Goal: Use online tool/utility: Use online tool/utility

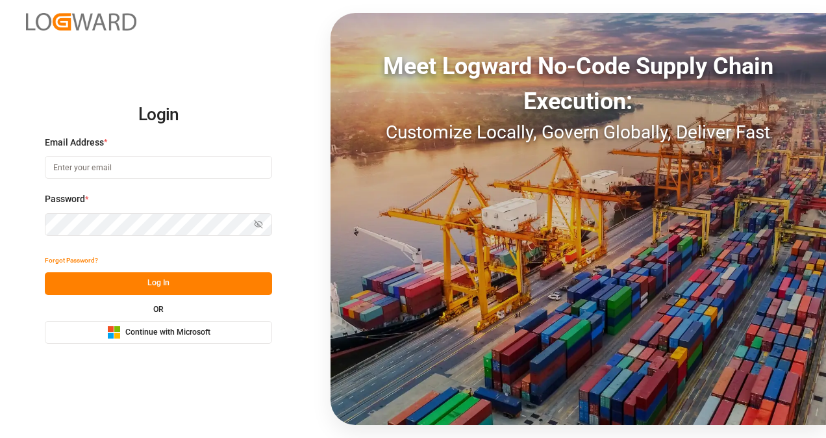
drag, startPoint x: 0, startPoint y: 0, endPoint x: 108, endPoint y: 166, distance: 198.1
click at [108, 166] on input at bounding box center [158, 167] width 227 height 23
click at [179, 165] on input "[PERSON_NAME][EMAIL_ADDRESS][PERSON_NAME][DOMAIN_NAME]" at bounding box center [158, 167] width 227 height 23
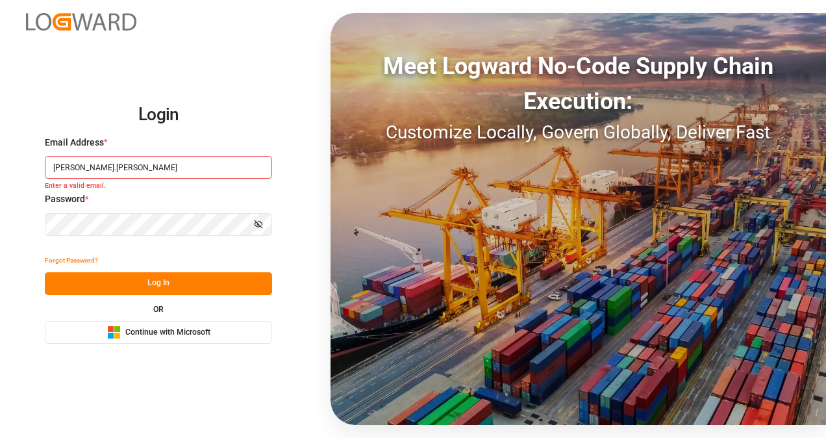
type input "[PERSON_NAME][EMAIL_ADDRESS][DOMAIN_NAME]"
click at [131, 280] on button "Log In" at bounding box center [158, 283] width 227 height 23
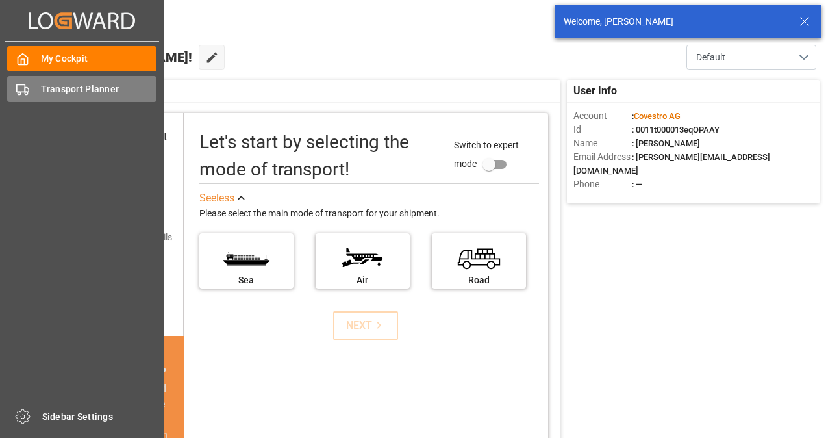
click at [32, 91] on div "Transport Planner Transport Planner" at bounding box center [81, 88] width 149 height 25
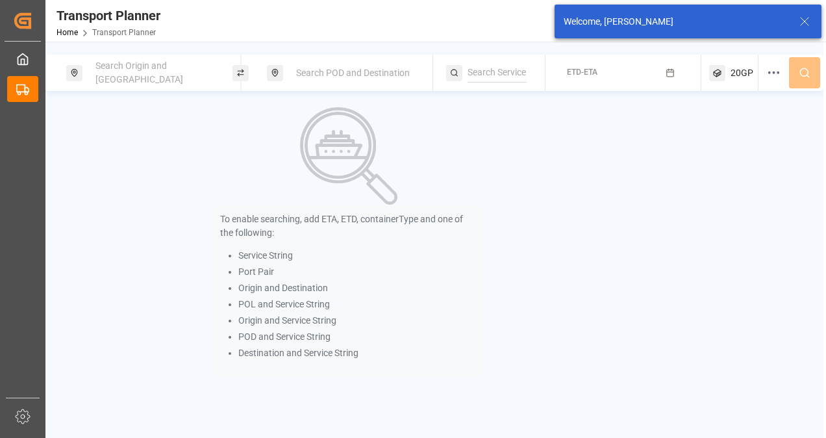
click at [174, 69] on span "Search Origin and [GEOGRAPHIC_DATA]" at bounding box center [139, 72] width 88 height 24
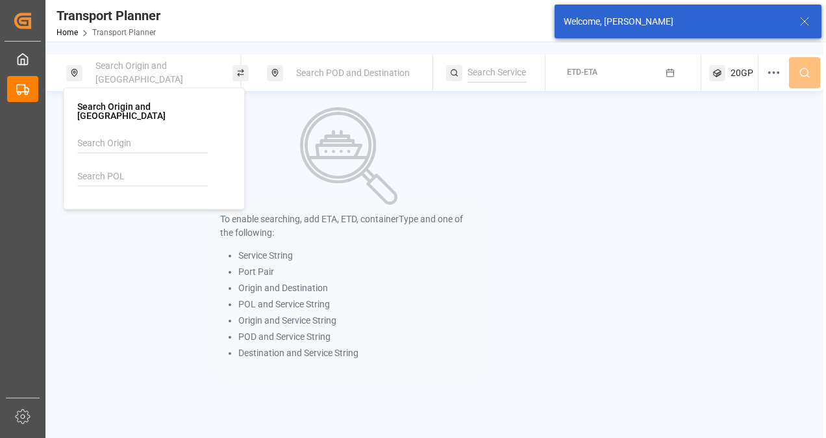
click at [125, 169] on input at bounding box center [142, 176] width 131 height 19
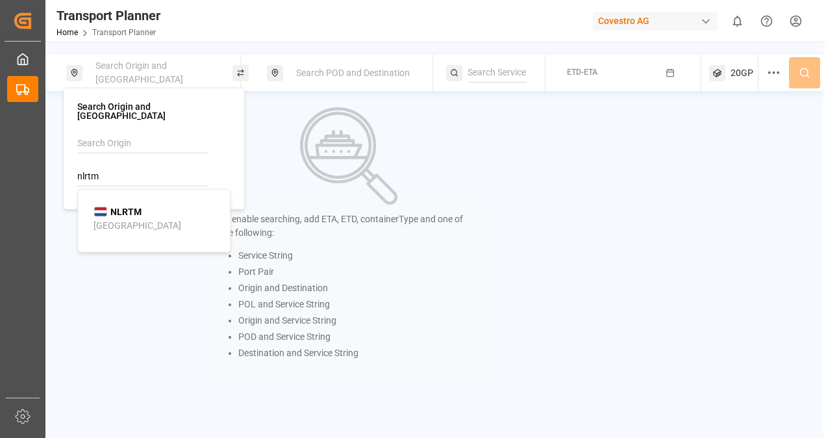
click at [123, 206] on b "NLRTM" at bounding box center [125, 211] width 31 height 10
type input "NLRTM"
click at [356, 58] on div "Search POD and Destination" at bounding box center [350, 73] width 166 height 36
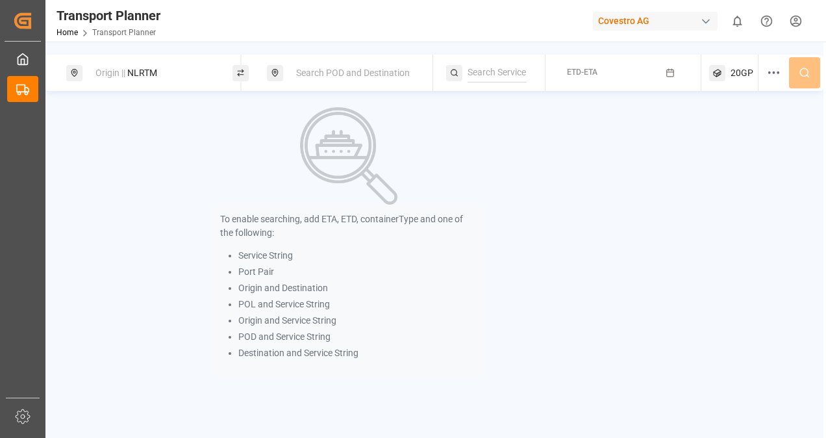
click at [358, 66] on div "Search POD and Destination" at bounding box center [354, 73] width 133 height 24
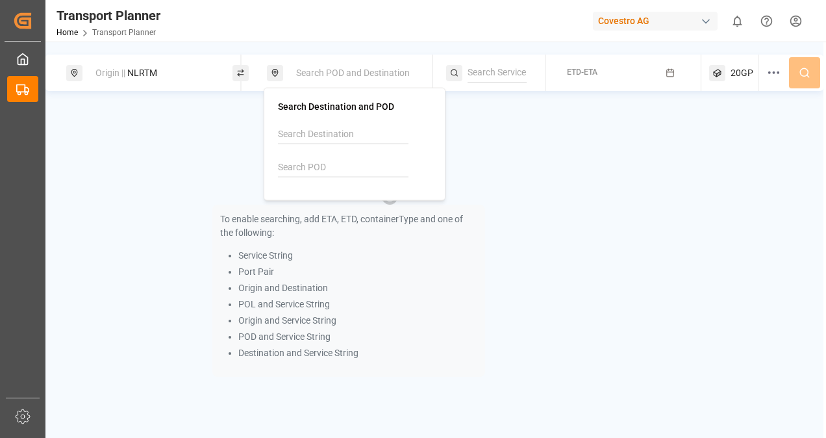
click at [343, 169] on input at bounding box center [343, 167] width 131 height 19
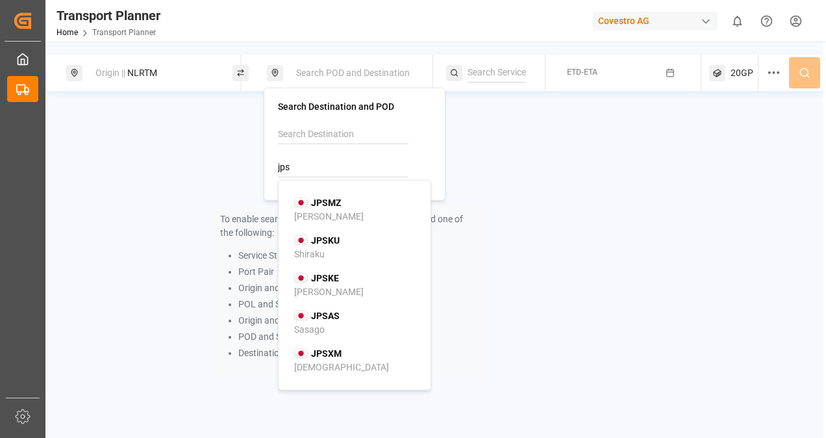
click at [336, 199] on b "JPSMZ" at bounding box center [326, 202] width 31 height 10
type input "JPSMZ"
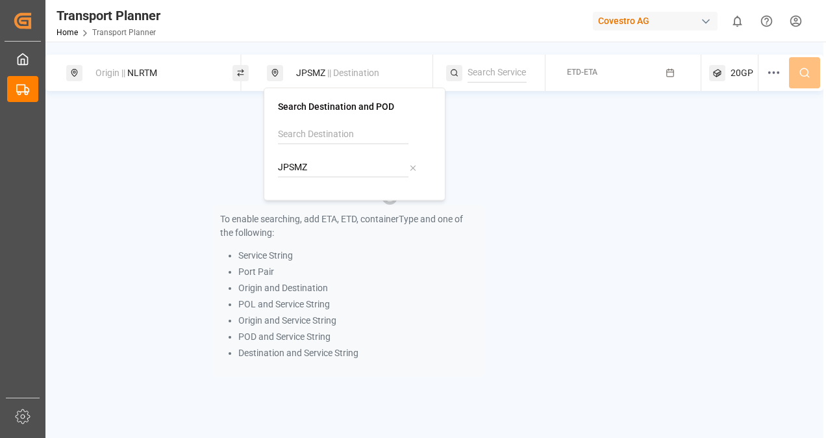
click at [494, 77] on input at bounding box center [496, 72] width 58 height 19
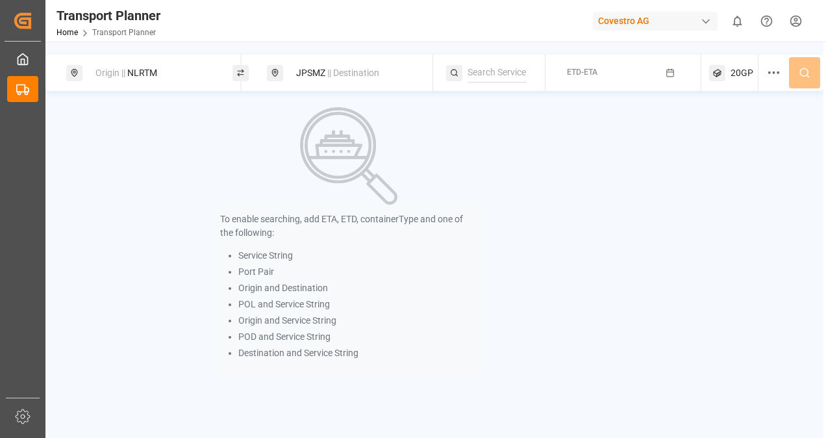
click at [606, 71] on button "ETD-ETA" at bounding box center [623, 72] width 140 height 25
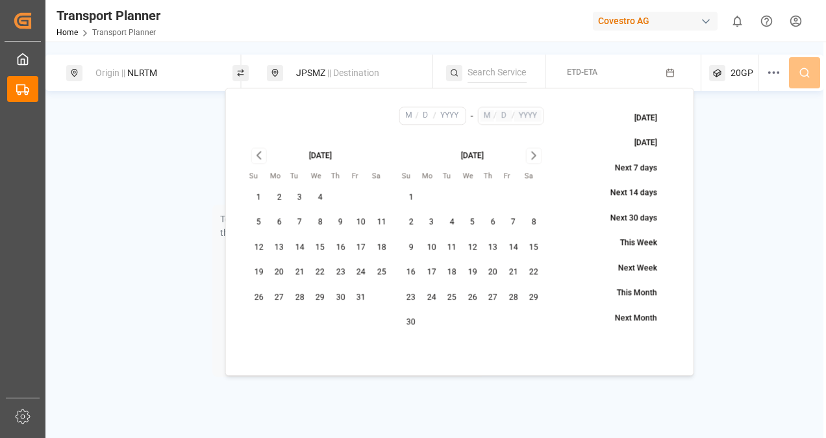
click at [360, 270] on button "24" at bounding box center [361, 272] width 21 height 21
type input "10"
type input "24"
type input "2025"
drag, startPoint x: 486, startPoint y: 112, endPoint x: 495, endPoint y: 129, distance: 18.6
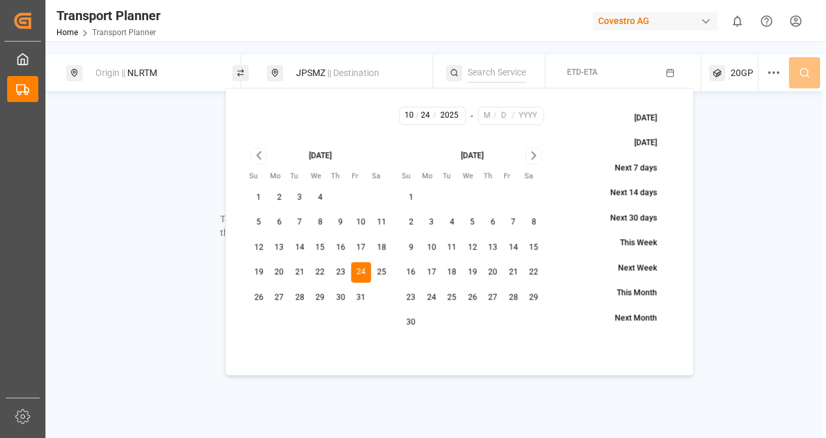
click at [487, 112] on input "text" at bounding box center [487, 116] width 14 height 12
click at [530, 157] on icon "Go to next month" at bounding box center [534, 156] width 15 height 16
click at [453, 247] on button "13" at bounding box center [451, 247] width 21 height 21
type input "1"
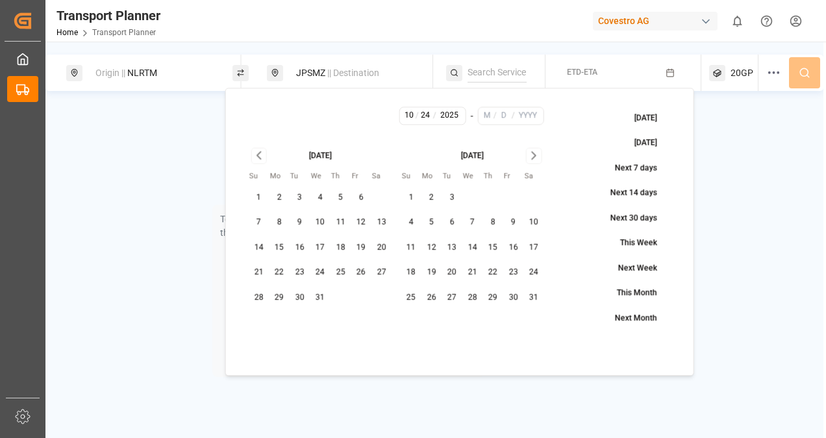
type input "13"
type input "2026"
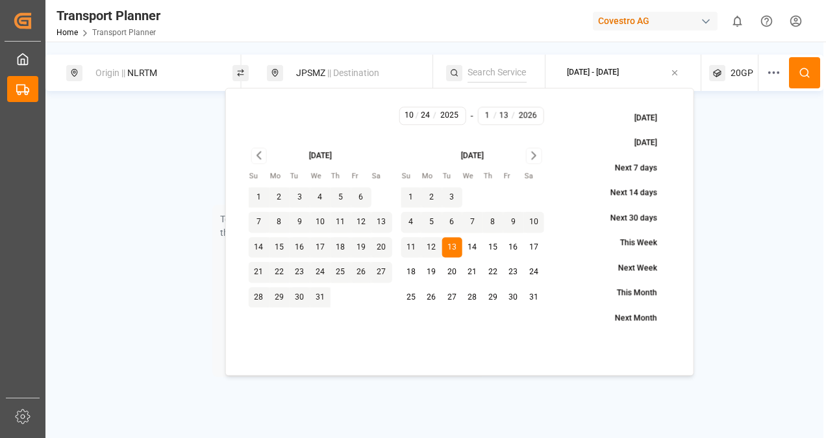
click at [454, 222] on button "6" at bounding box center [451, 222] width 21 height 21
type input "6"
click at [747, 75] on span "20GP" at bounding box center [741, 73] width 23 height 14
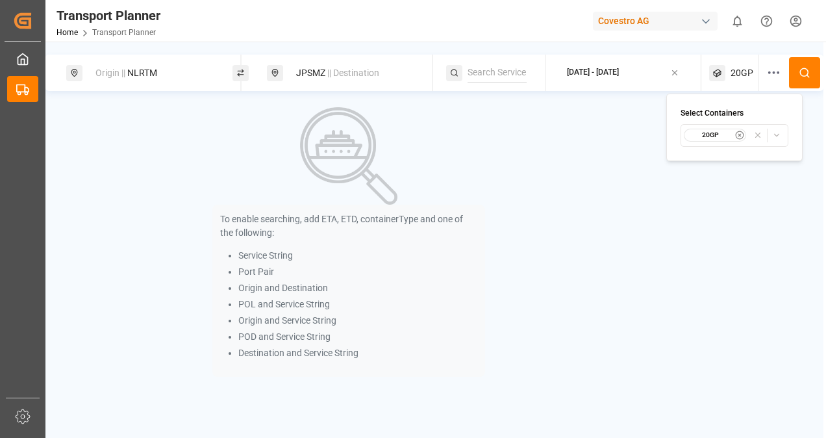
click at [739, 133] on icon "button" at bounding box center [739, 135] width 9 height 9
click at [736, 77] on div at bounding box center [733, 73] width 49 height 36
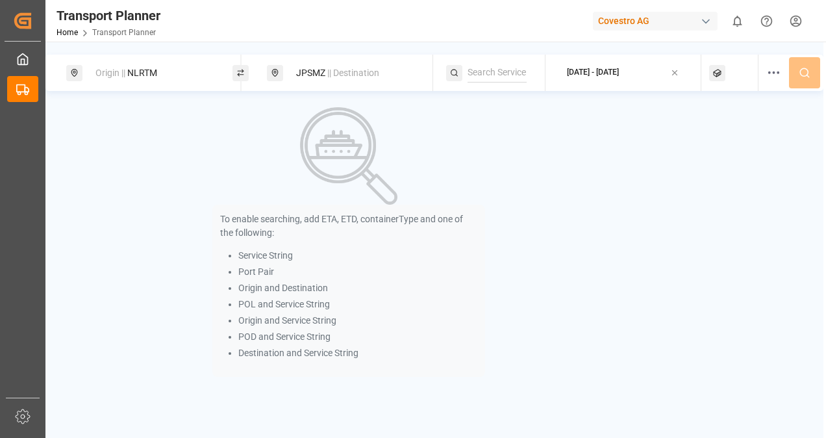
click at [730, 71] on div at bounding box center [733, 73] width 49 height 36
drag, startPoint x: 730, startPoint y: 129, endPoint x: 727, endPoint y: 140, distance: 11.1
click at [731, 129] on span "Select Container Type..." at bounding box center [722, 135] width 84 height 12
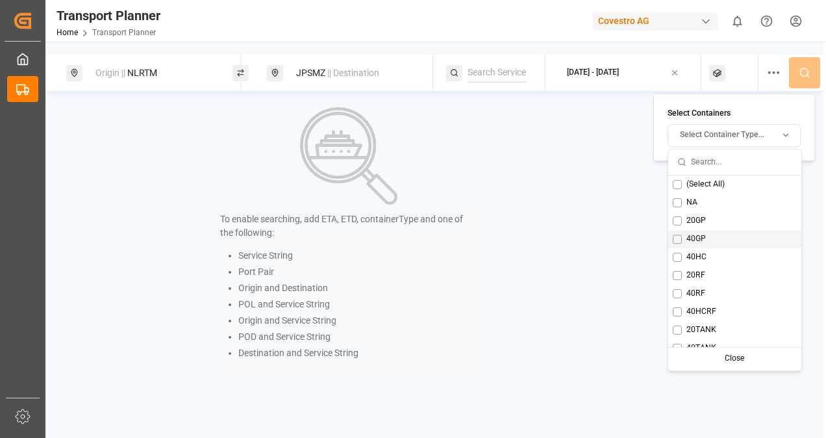
click at [688, 236] on span "40GP" at bounding box center [695, 239] width 19 height 12
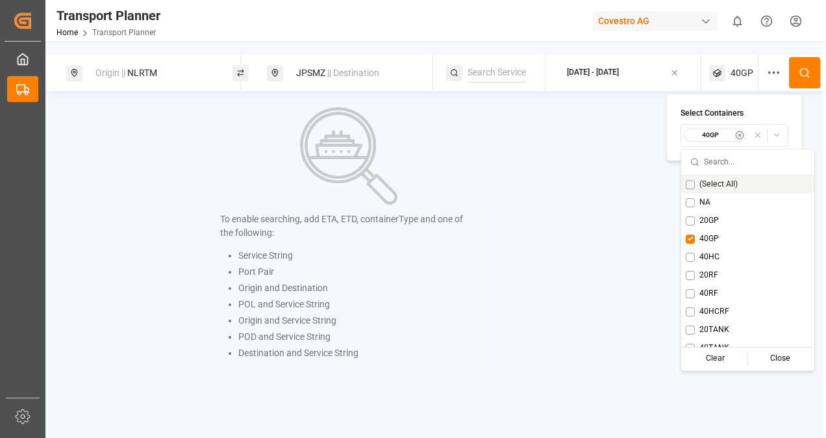
click at [799, 74] on icon at bounding box center [805, 73] width 12 height 12
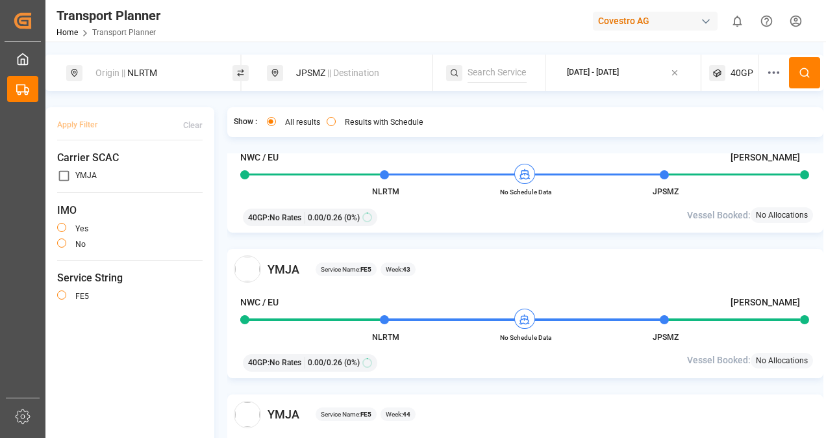
scroll to position [260, 0]
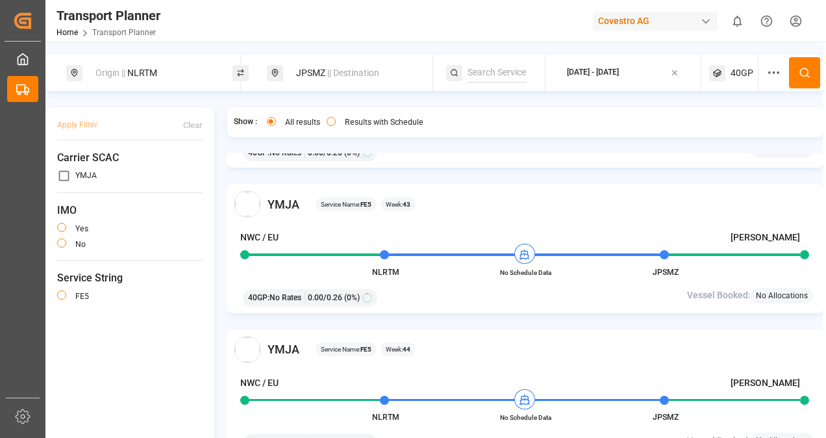
click at [322, 75] on div "JPSMZ || Destination" at bounding box center [354, 73] width 133 height 24
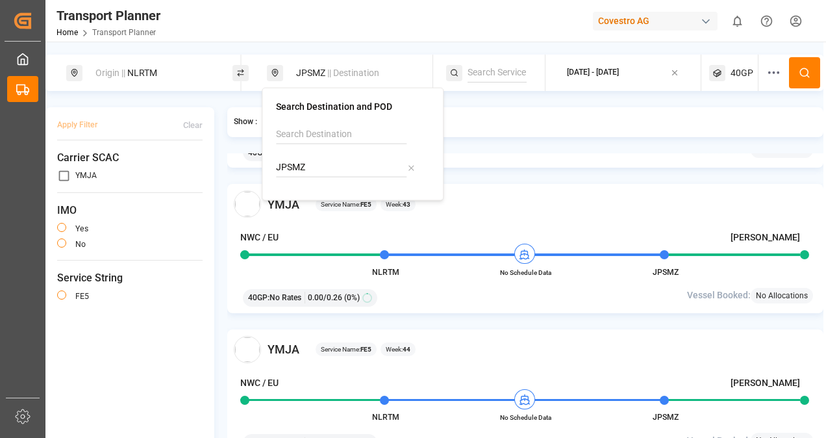
click at [313, 173] on input "JPSMZ" at bounding box center [341, 167] width 131 height 19
type input "J"
click at [321, 206] on b "CNHUA" at bounding box center [324, 202] width 31 height 10
type input "CNHUA"
click at [165, 70] on div "Origin || NLRTM" at bounding box center [154, 73] width 133 height 24
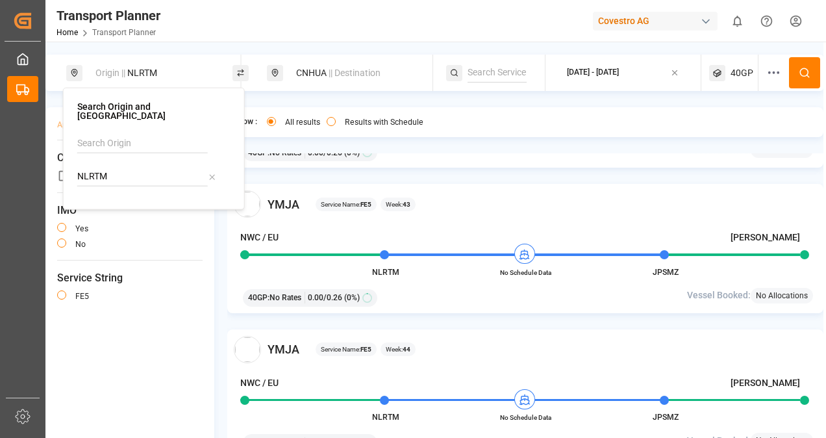
click at [129, 171] on input "NLRTM" at bounding box center [142, 176] width 131 height 19
type input "N"
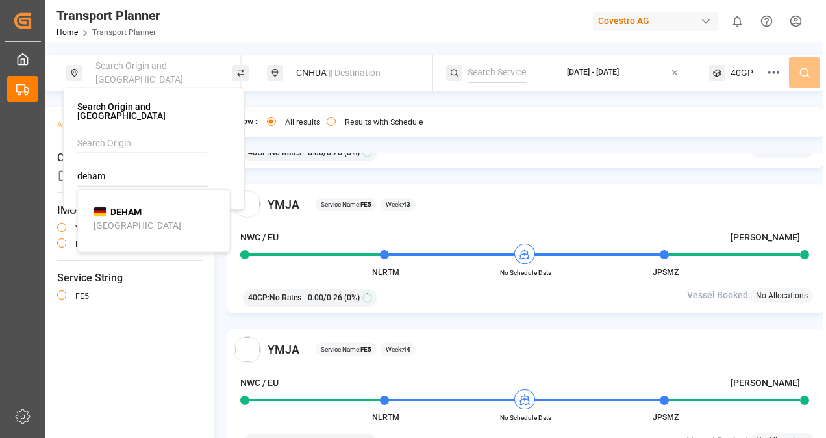
click at [129, 206] on b "DEHAM" at bounding box center [125, 211] width 31 height 10
type input "DEHAM"
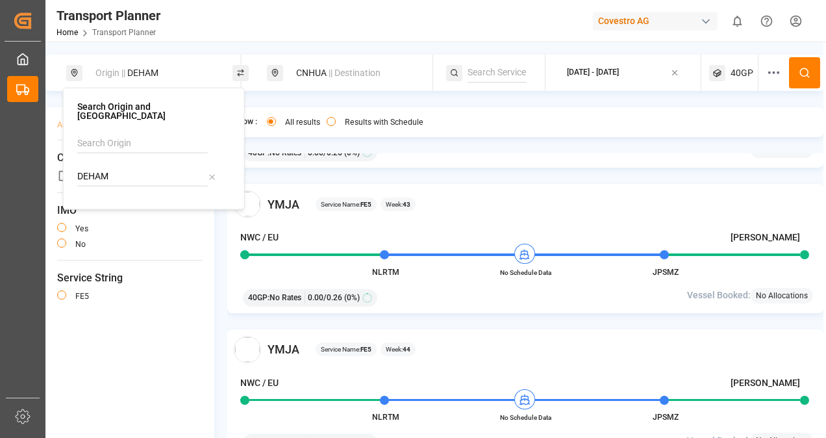
click at [594, 70] on div "[DATE] - [DATE]" at bounding box center [593, 73] width 52 height 12
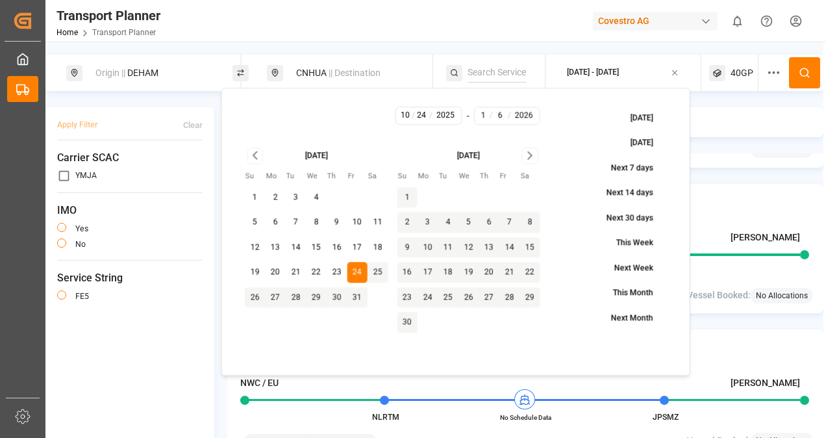
click at [495, 114] on input "6" at bounding box center [500, 116] width 16 height 12
click at [527, 157] on icon "Go to next month" at bounding box center [530, 156] width 15 height 16
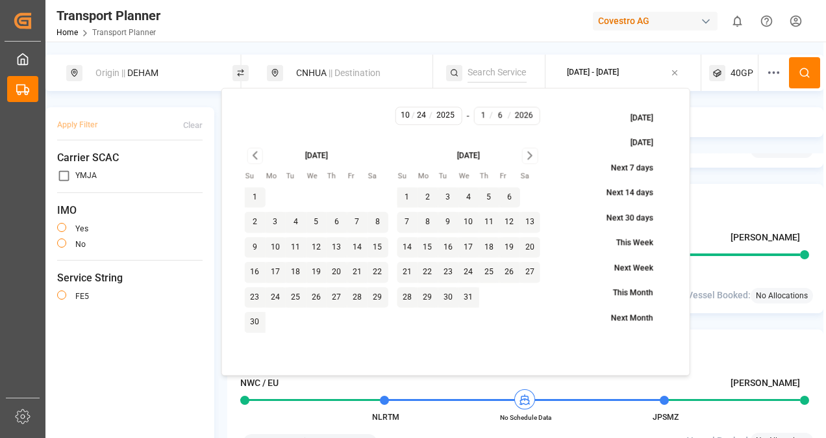
click at [492, 196] on button "5" at bounding box center [489, 197] width 21 height 21
type input "12"
type input "5"
type input "2025"
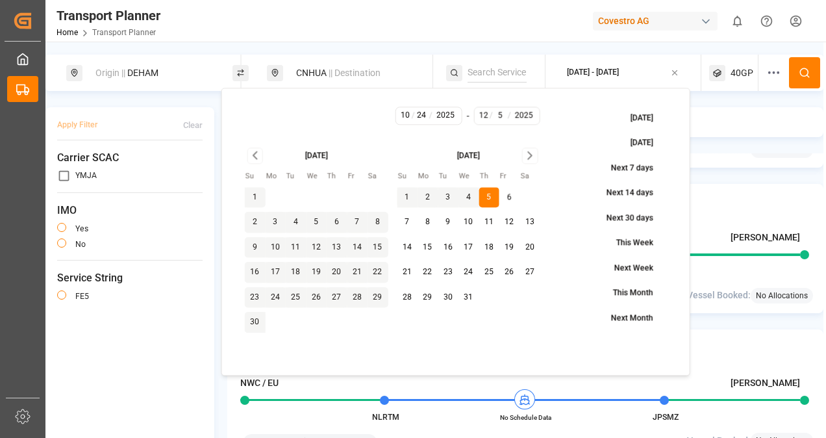
click at [527, 153] on icon "Go to next month" at bounding box center [530, 156] width 15 height 16
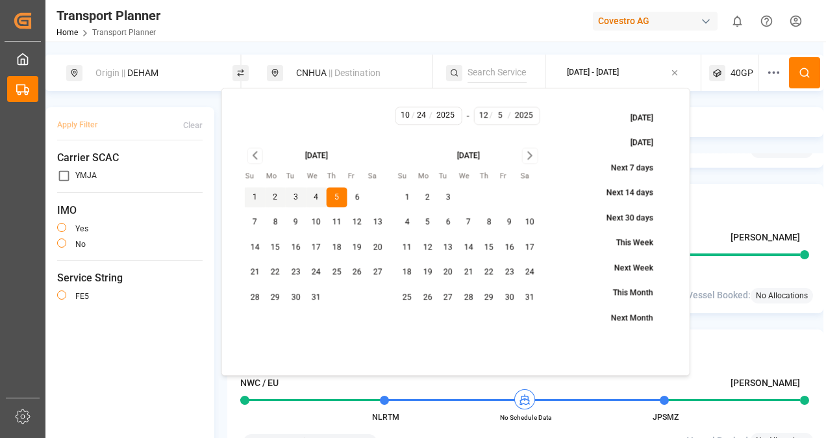
click at [488, 118] on input "12" at bounding box center [484, 116] width 14 height 12
click at [430, 219] on button "5" at bounding box center [427, 222] width 21 height 21
type input "1"
type input "2026"
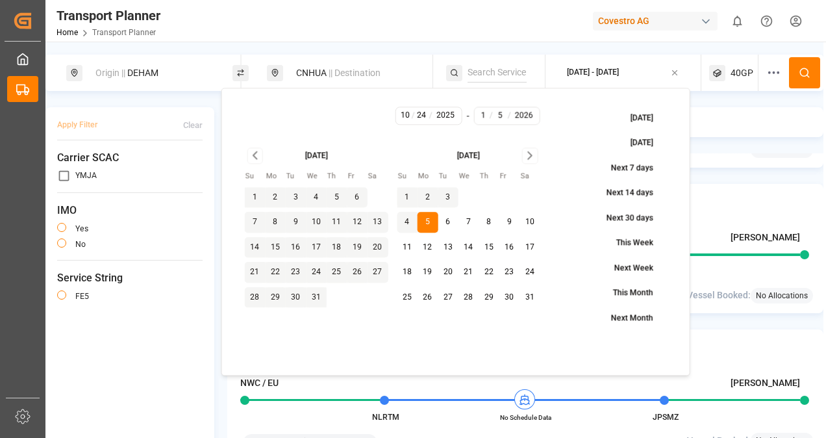
click at [736, 75] on span "40GP" at bounding box center [741, 73] width 23 height 14
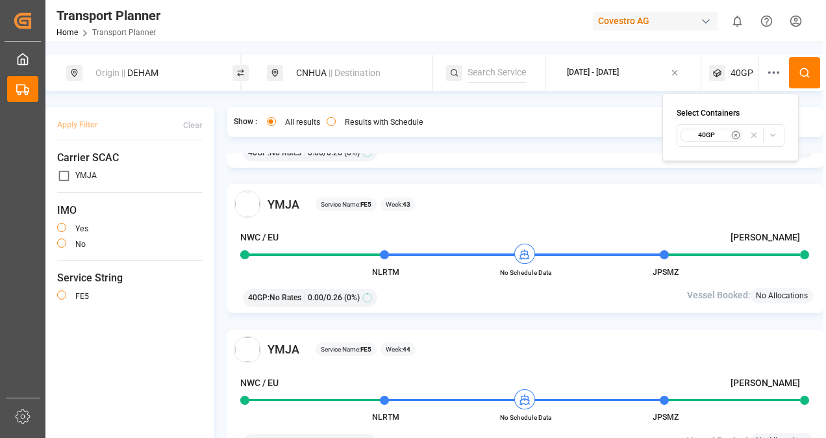
drag, startPoint x: 735, startPoint y: 135, endPoint x: 735, endPoint y: 128, distance: 7.1
click at [735, 135] on icon "button" at bounding box center [735, 135] width 9 height 9
drag, startPoint x: 735, startPoint y: 77, endPoint x: 734, endPoint y: 91, distance: 14.3
click at [736, 76] on div at bounding box center [733, 73] width 49 height 36
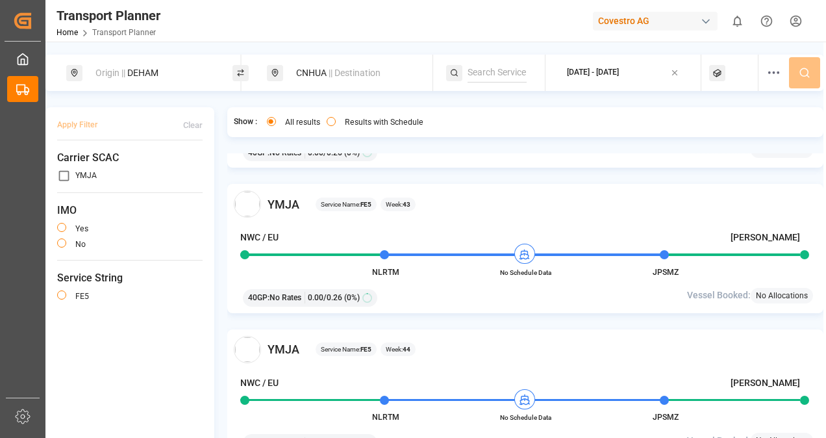
click at [722, 71] on div at bounding box center [733, 73] width 49 height 36
click at [723, 131] on span "Select Container Type..." at bounding box center [718, 135] width 84 height 12
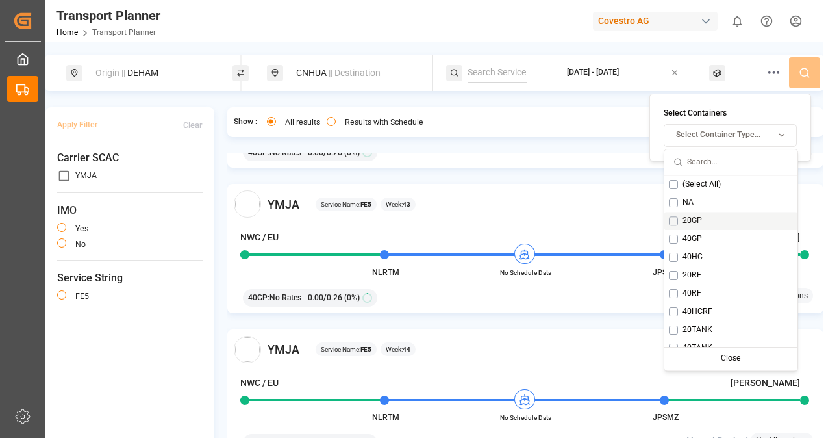
click at [684, 213] on div "20GP" at bounding box center [730, 221] width 133 height 18
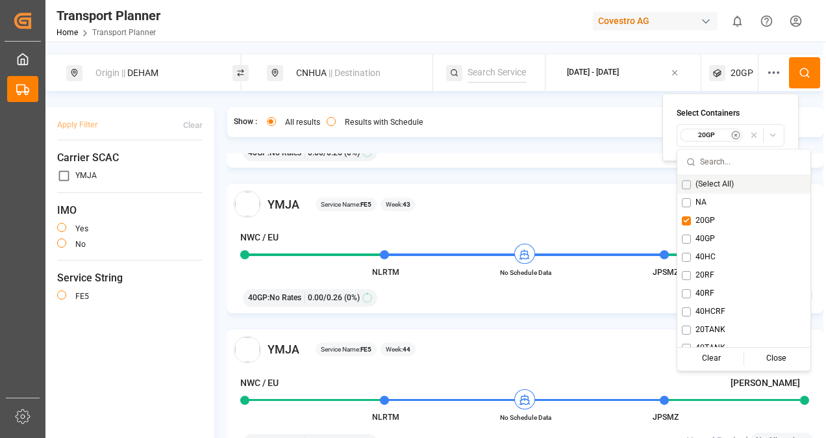
click at [807, 71] on button at bounding box center [804, 72] width 31 height 31
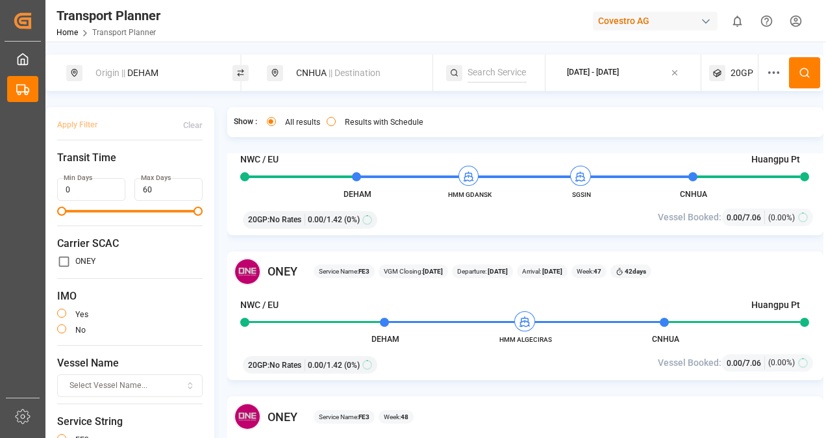
scroll to position [1558, 0]
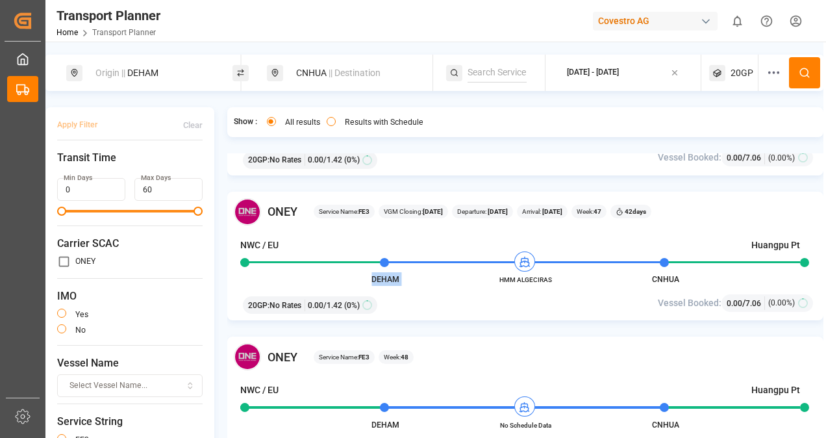
drag, startPoint x: 495, startPoint y: 279, endPoint x: 558, endPoint y: 280, distance: 63.0
click at [558, 280] on div "[PERSON_NAME] Service Name: FE3 VGM Closing: [DATE] Departure: [DATE] Arrival: …" at bounding box center [525, 256] width 596 height 129
click at [553, 281] on span "HMM ALGECIRAS" at bounding box center [525, 280] width 71 height 10
drag, startPoint x: 553, startPoint y: 281, endPoint x: 494, endPoint y: 277, distance: 59.2
click at [494, 277] on span "HMM ALGECIRAS" at bounding box center [525, 280] width 71 height 10
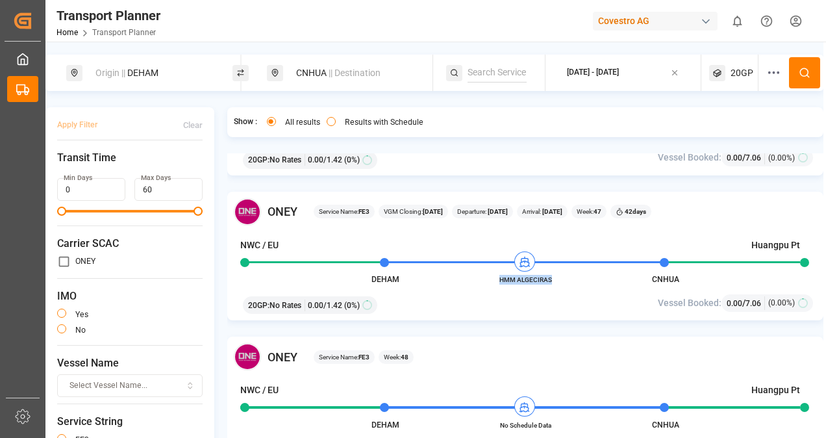
copy span "HMM ALGECIRAS"
